Goal: Information Seeking & Learning: Learn about a topic

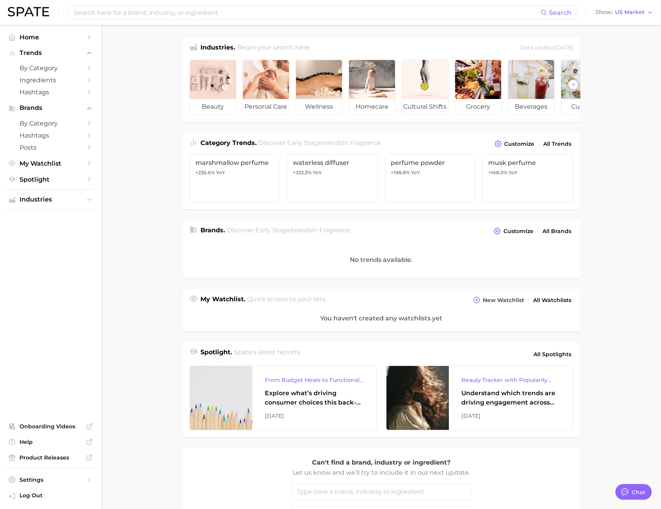
type textarea "x"
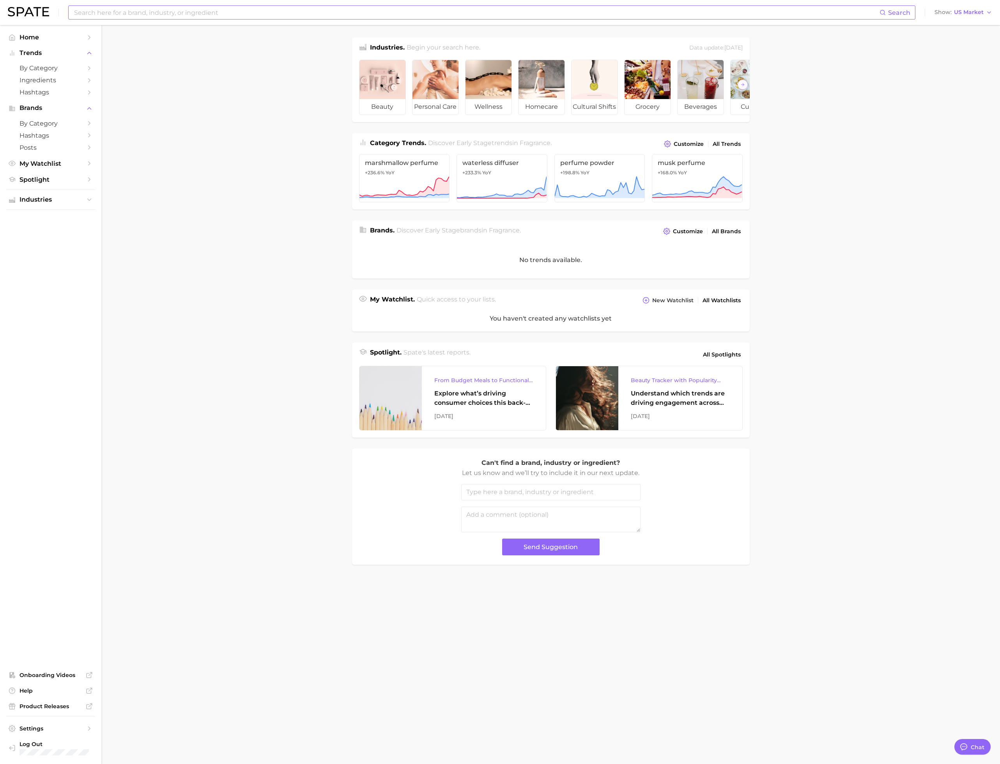
click at [339, 13] on input at bounding box center [476, 12] width 807 height 13
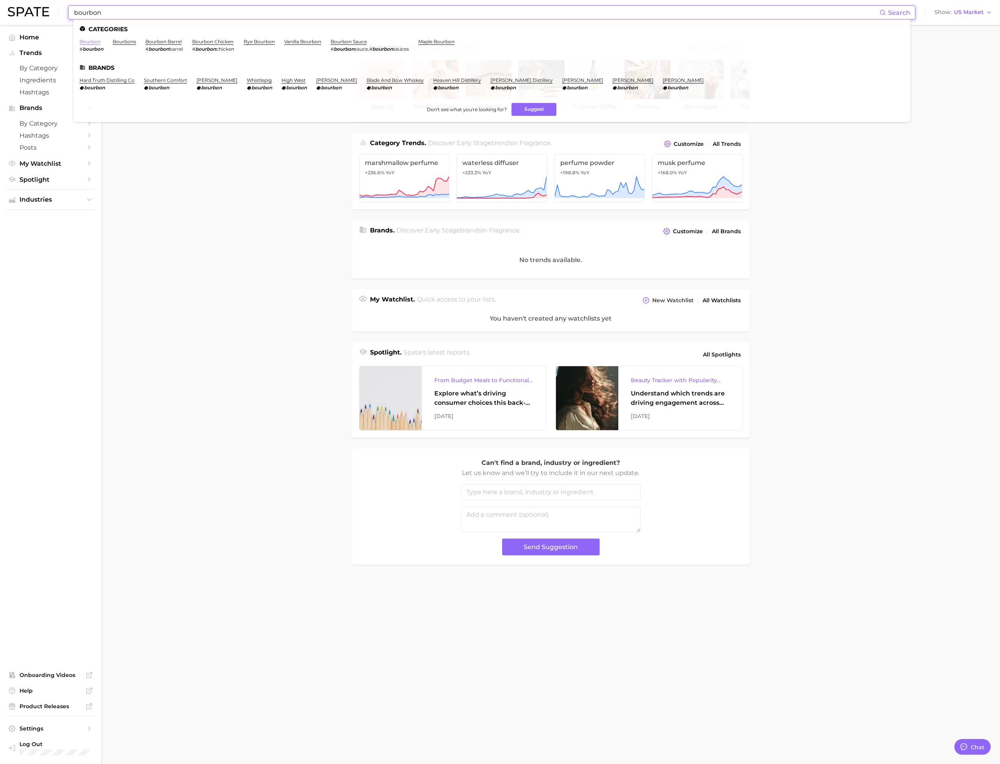
type input "bourbon"
click at [85, 42] on link "bourbon" at bounding box center [90, 42] width 21 height 6
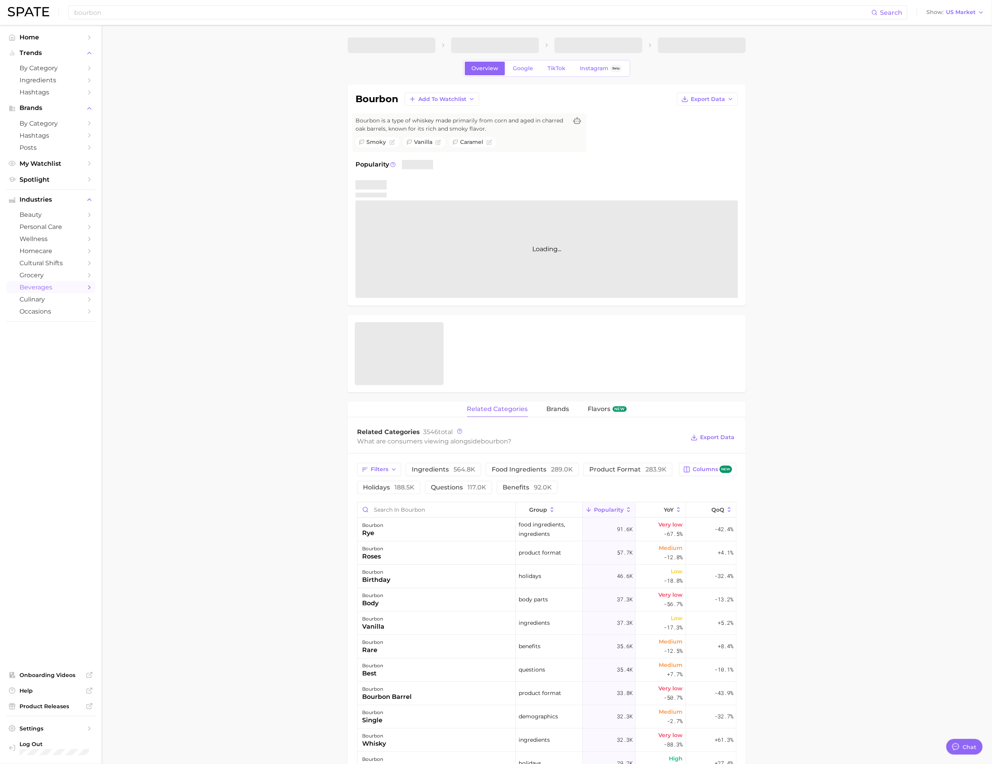
type textarea "x"
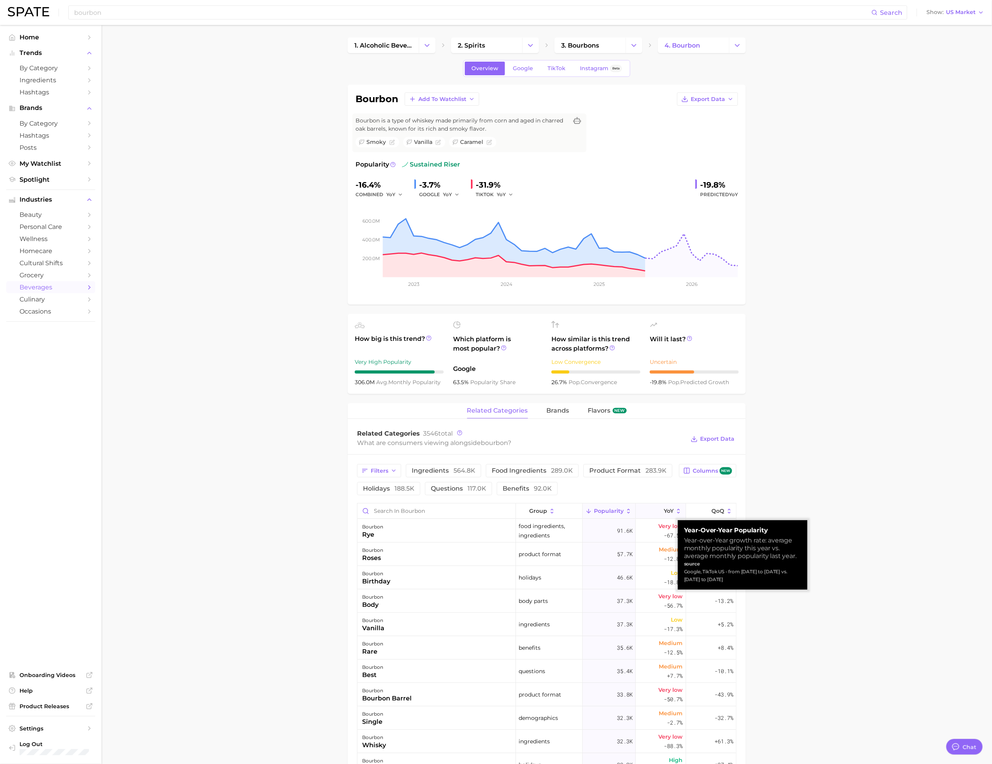
click at [652, 508] on button "YoY" at bounding box center [660, 511] width 50 height 15
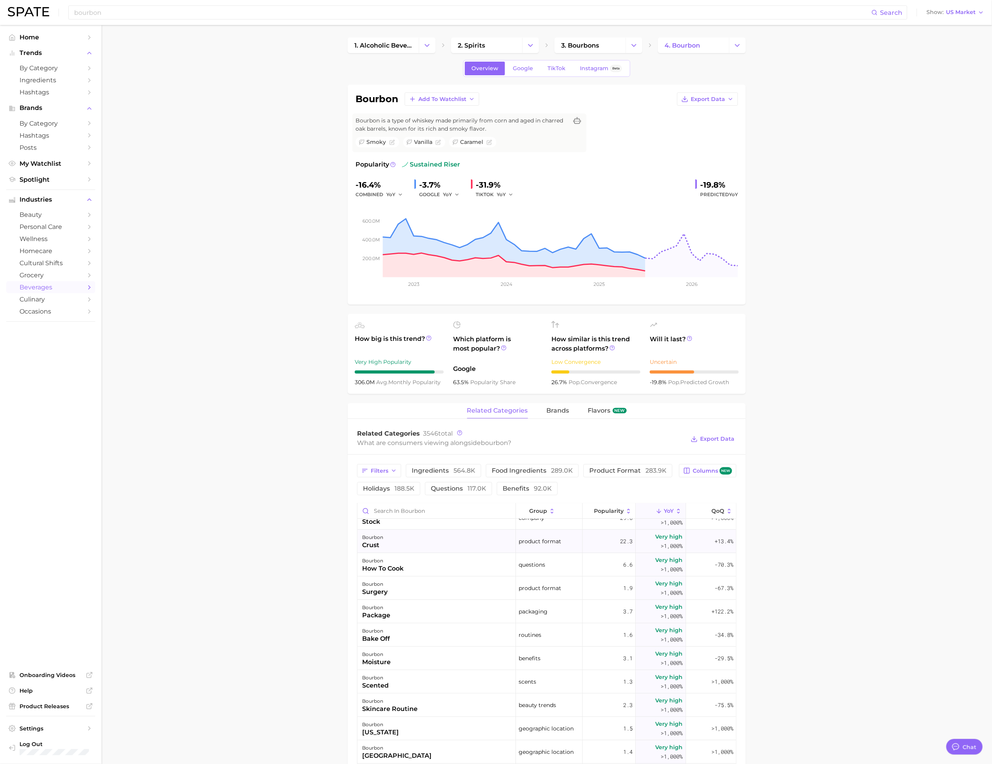
scroll to position [88, 0]
click at [597, 509] on button "Popularity" at bounding box center [608, 511] width 53 height 15
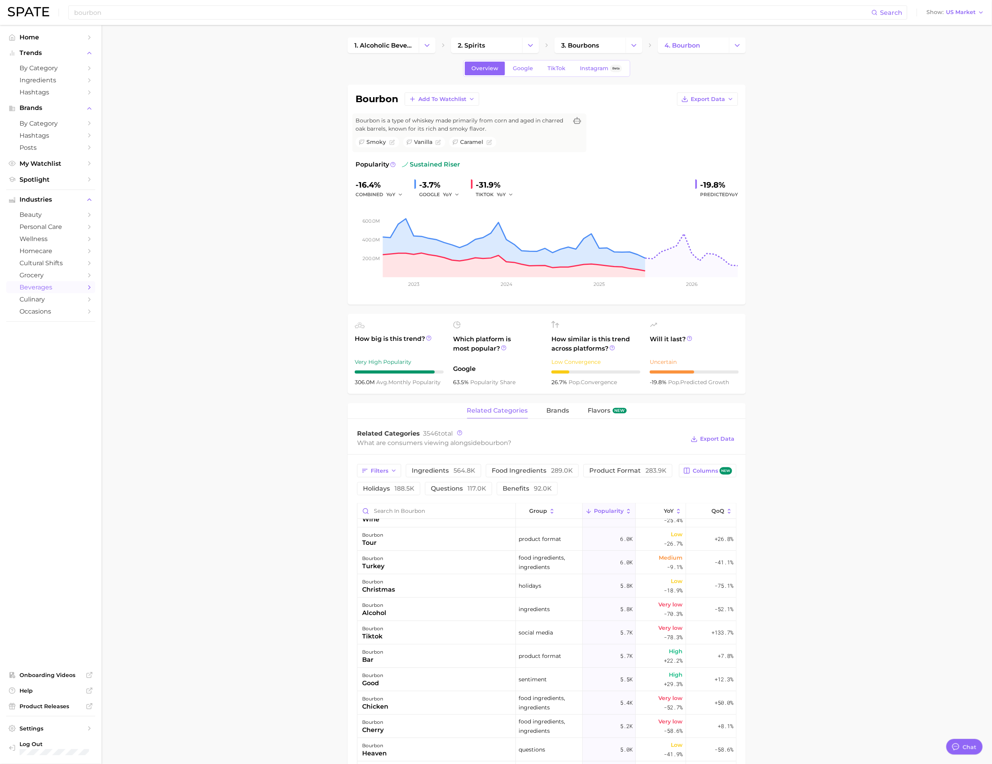
scroll to position [1560, 0]
click at [470, 509] on input "Search in bourbon" at bounding box center [436, 511] width 158 height 15
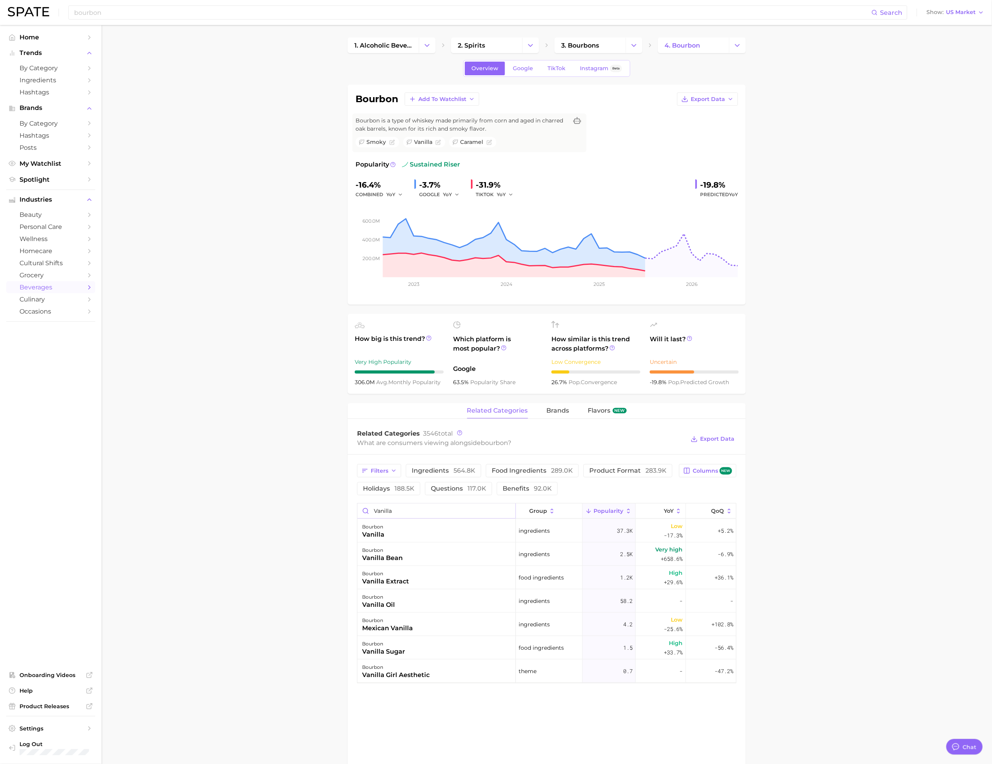
type input "vanilla"
